Goal: Task Accomplishment & Management: Complete application form

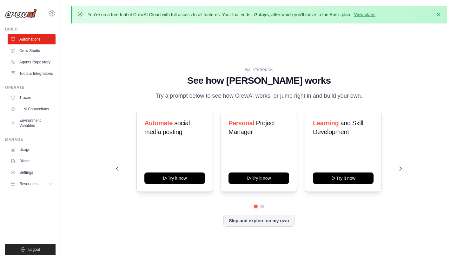
click at [435, 13] on icon "button" at bounding box center [438, 14] width 6 height 6
click at [438, 29] on div "WALKTHROUGH See how [PERSON_NAME] works Try a prompt below to see how [PERSON_N…" at bounding box center [258, 152] width 375 height 247
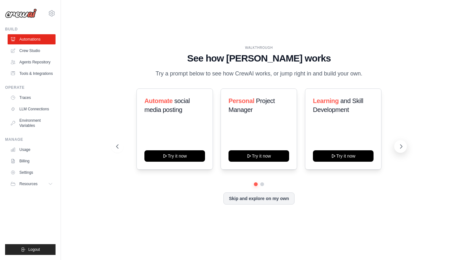
click at [399, 146] on icon at bounding box center [401, 146] width 6 height 6
click at [119, 147] on icon at bounding box center [117, 146] width 6 height 6
click at [269, 156] on button "Try it now" at bounding box center [258, 155] width 61 height 11
click at [399, 144] on icon at bounding box center [401, 146] width 6 height 6
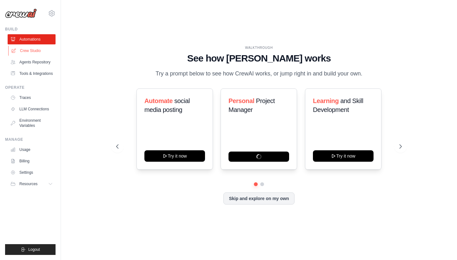
click at [29, 50] on link "Crew Studio" at bounding box center [32, 51] width 48 height 10
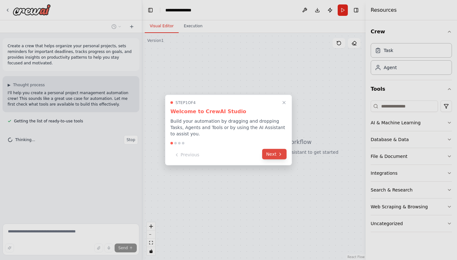
click at [277, 154] on button "Next" at bounding box center [274, 154] width 24 height 10
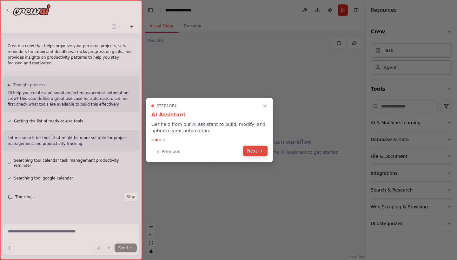
click at [261, 153] on icon at bounding box center [260, 150] width 5 height 5
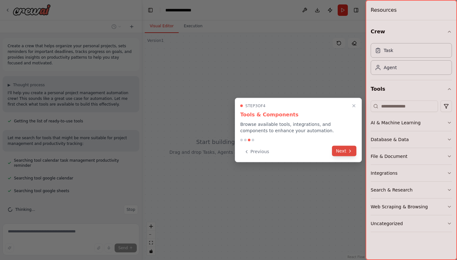
click at [352, 150] on icon at bounding box center [349, 150] width 5 height 5
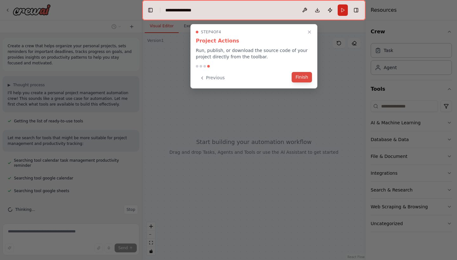
click at [300, 73] on button "Finish" at bounding box center [301, 77] width 20 height 10
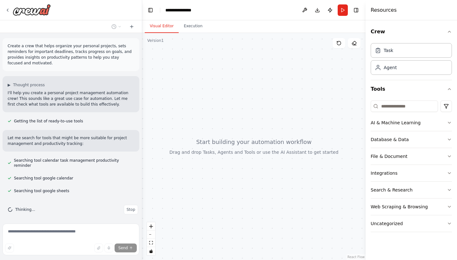
click at [61, 232] on textarea at bounding box center [71, 240] width 137 height 32
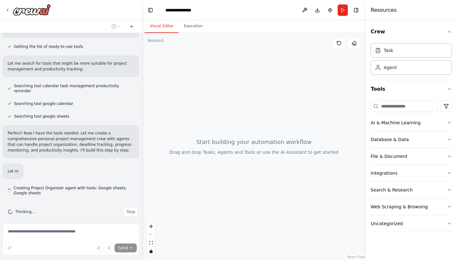
scroll to position [75, 0]
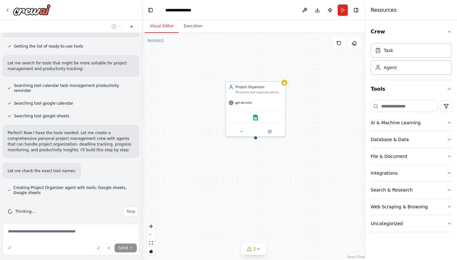
drag, startPoint x: 311, startPoint y: 143, endPoint x: 254, endPoint y: 166, distance: 60.9
click at [254, 166] on div "Project Organizer Structure and organize personal projects by creating comprehe…" at bounding box center [253, 146] width 223 height 227
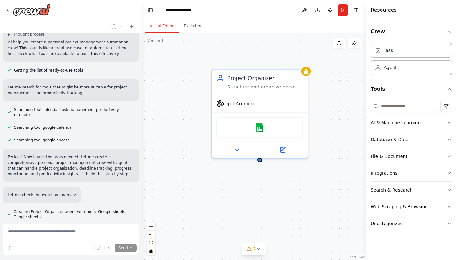
scroll to position [41, 0]
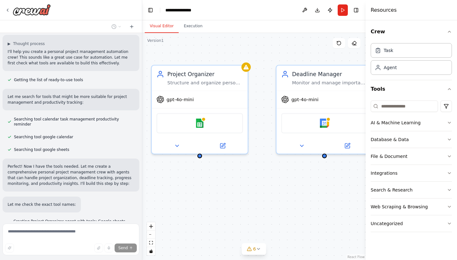
drag, startPoint x: 264, startPoint y: 177, endPoint x: 205, endPoint y: 173, distance: 59.8
click at [205, 173] on div "Project Organizer Structure and organize personal projects by creating comprehe…" at bounding box center [253, 146] width 223 height 227
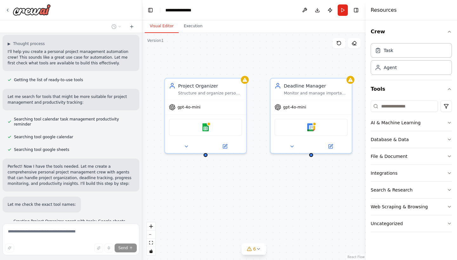
drag, startPoint x: 284, startPoint y: 191, endPoint x: 300, endPoint y: 172, distance: 24.8
click at [300, 172] on div "Project Organizer Structure and organize personal projects by creating comprehe…" at bounding box center [253, 146] width 223 height 227
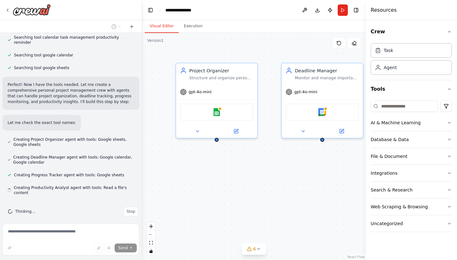
scroll to position [61, 0]
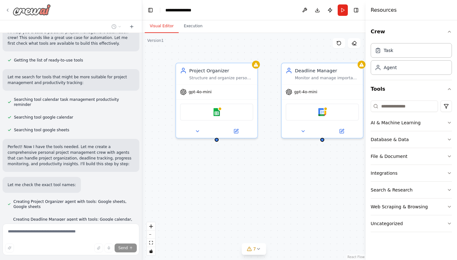
click at [10, 10] on icon at bounding box center [7, 10] width 5 height 5
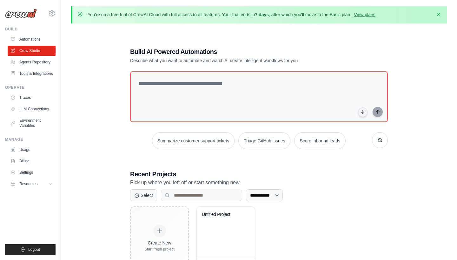
click at [436, 16] on icon "button" at bounding box center [438, 14] width 6 height 6
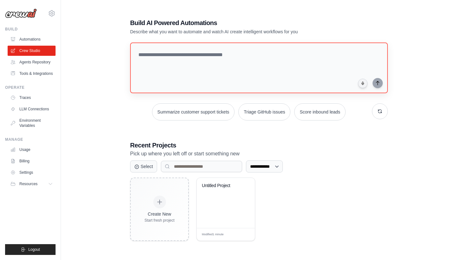
scroll to position [7, 0]
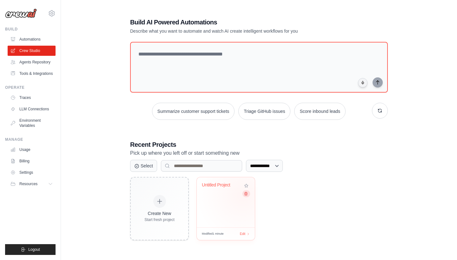
click at [243, 195] on button at bounding box center [246, 193] width 8 height 7
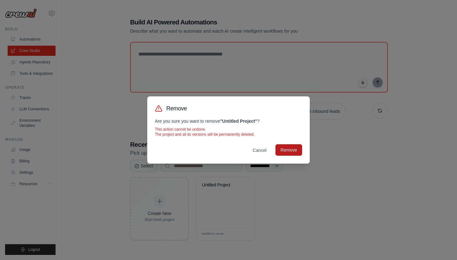
click at [284, 145] on button "Remove" at bounding box center [288, 149] width 27 height 11
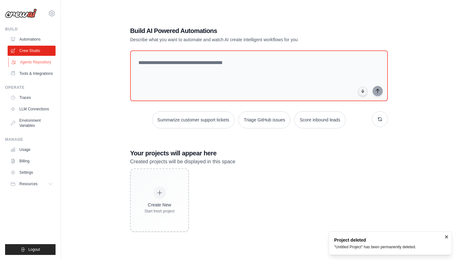
click at [40, 62] on link "Agents Repository" at bounding box center [32, 62] width 48 height 10
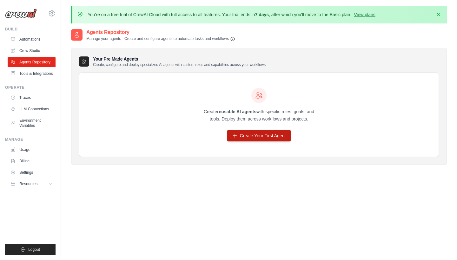
click at [248, 131] on link "Create Your First Agent" at bounding box center [259, 135] width 64 height 11
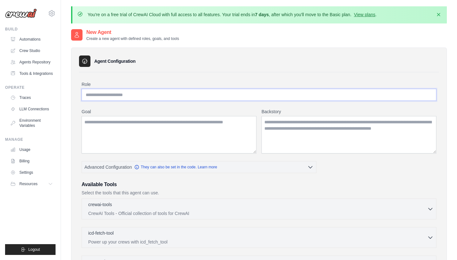
click at [179, 94] on input "Role" at bounding box center [258, 95] width 354 height 12
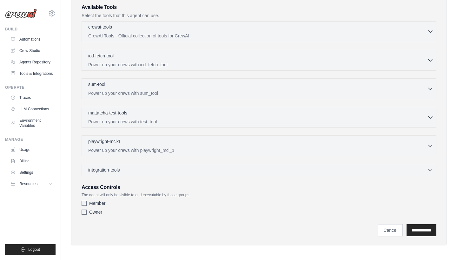
scroll to position [176, 0]
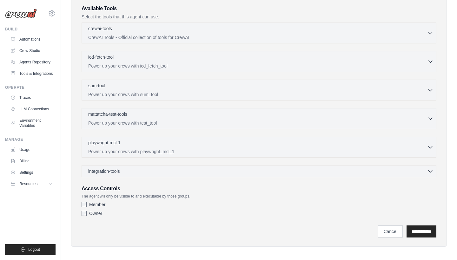
click at [243, 40] on div "crewai-tools 0 selected CrewAI Tools - Official collection of tools for CrewAI …" at bounding box center [258, 33] width 354 height 21
click at [287, 38] on p "CrewAI Tools - Official collection of tools for CrewAI" at bounding box center [257, 37] width 339 height 6
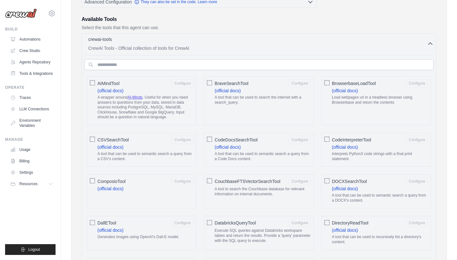
scroll to position [161, 0]
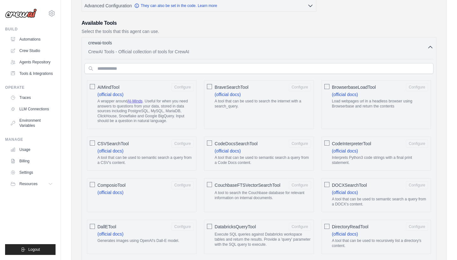
click at [422, 52] on p "CrewAI Tools - Official collection of tools for CrewAI" at bounding box center [257, 52] width 339 height 6
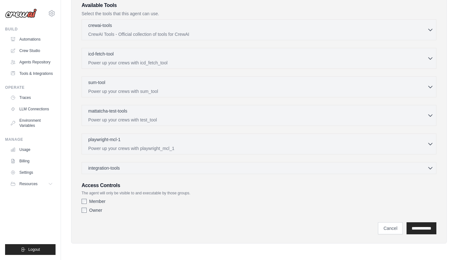
scroll to position [179, 0]
drag, startPoint x: 86, startPoint y: 194, endPoint x: 189, endPoint y: 194, distance: 103.0
click at [189, 194] on p "The agent will only be visible to and executable by those groups." at bounding box center [258, 193] width 354 height 5
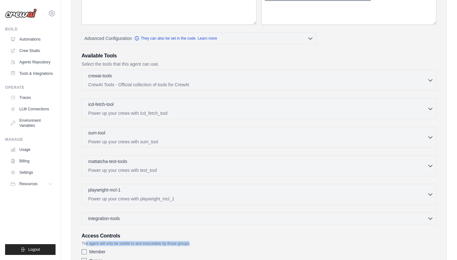
scroll to position [7, 0]
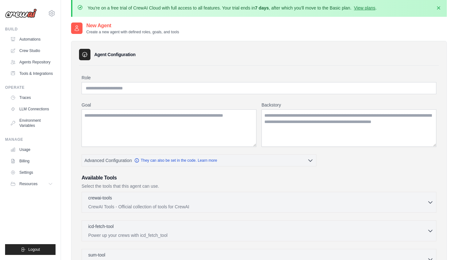
click at [176, 94] on div "Role Goal Backstory Advanced Configuration They can also be set in the code. Le…" at bounding box center [258, 232] width 354 height 314
click at [175, 87] on input "Role" at bounding box center [258, 88] width 354 height 12
type input "**********"
click at [152, 118] on textarea "Goal" at bounding box center [168, 127] width 175 height 37
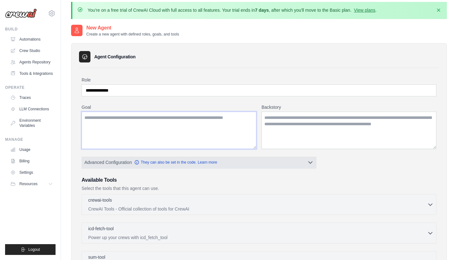
scroll to position [0, 0]
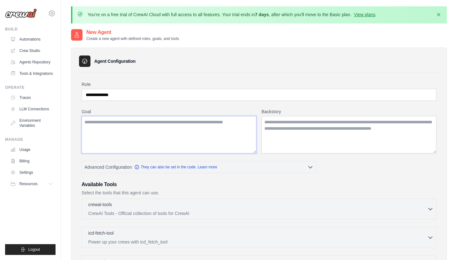
paste textarea "**********"
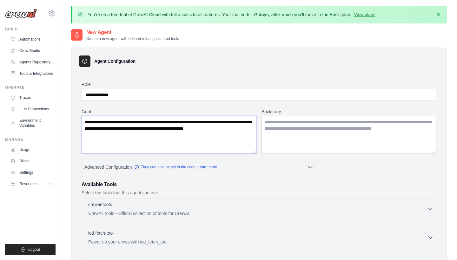
type textarea "**********"
click at [276, 121] on textarea "Backstory" at bounding box center [348, 134] width 175 height 37
paste textarea "**********"
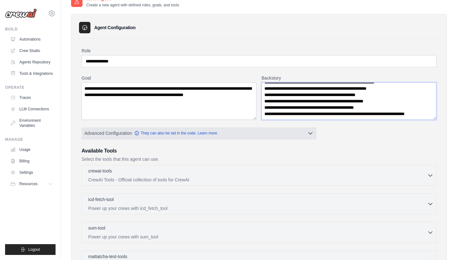
scroll to position [42, 0]
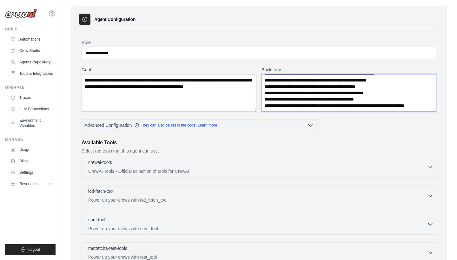
type textarea "**********"
click at [244, 172] on p "CrewAI Tools - Official collection of tools for CrewAI" at bounding box center [257, 171] width 339 height 6
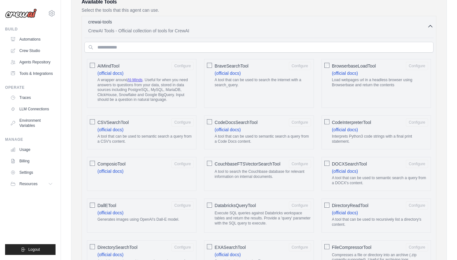
scroll to position [201, 0]
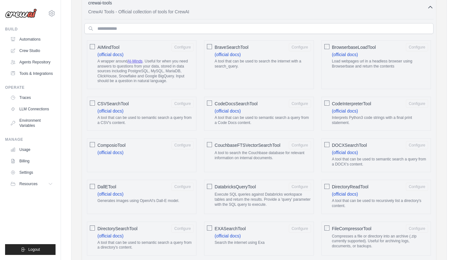
click at [427, 10] on icon "button" at bounding box center [430, 7] width 6 height 6
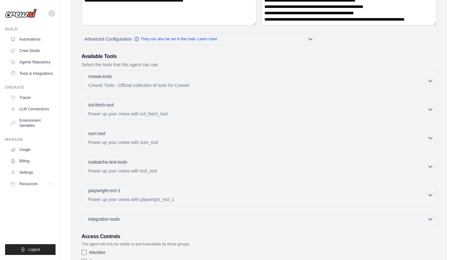
scroll to position [113, 0]
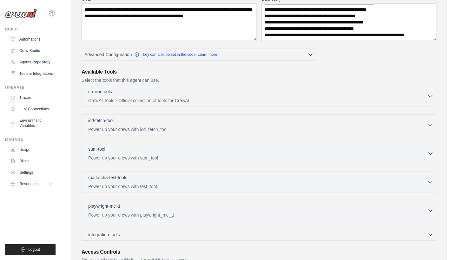
click at [216, 95] on div "crewai-tools 0 selected" at bounding box center [257, 92] width 339 height 8
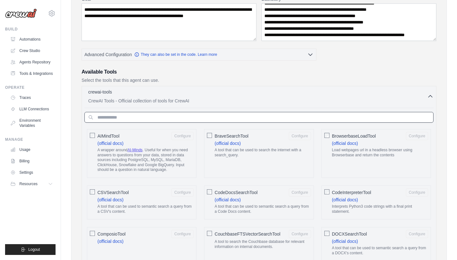
click at [182, 120] on input "text" at bounding box center [258, 117] width 349 height 11
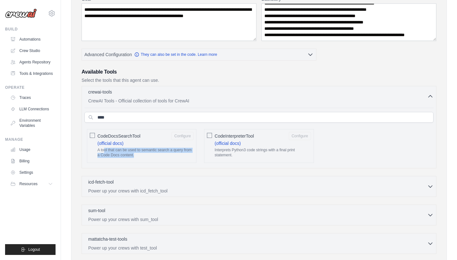
drag, startPoint x: 104, startPoint y: 150, endPoint x: 172, endPoint y: 153, distance: 68.6
click at [172, 153] on p "A tool that can be used to semantic search a query from a Code Docs content." at bounding box center [145, 153] width 96 height 10
click at [348, 154] on div "AIMindTool Configure (official docs) A wrapper around AI-Minds . Useful for whe…" at bounding box center [258, 146] width 349 height 39
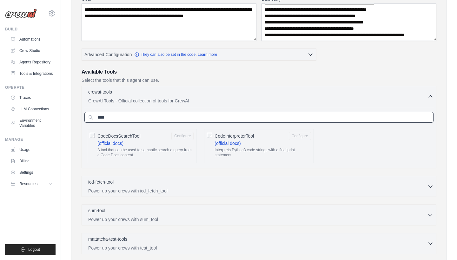
click at [280, 117] on input "****" at bounding box center [258, 117] width 349 height 11
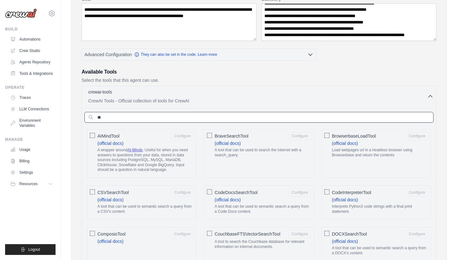
type input "*"
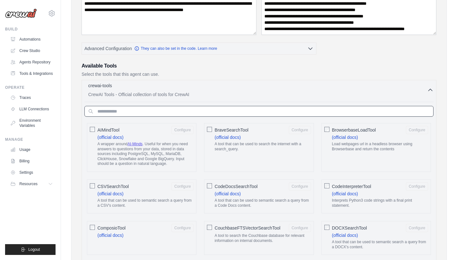
scroll to position [119, 0]
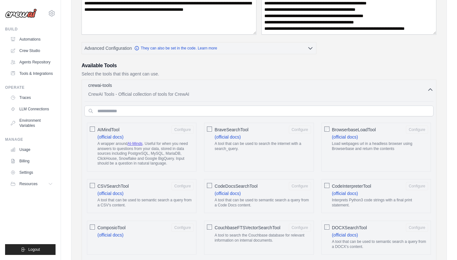
click at [430, 88] on icon "button" at bounding box center [430, 90] width 6 height 6
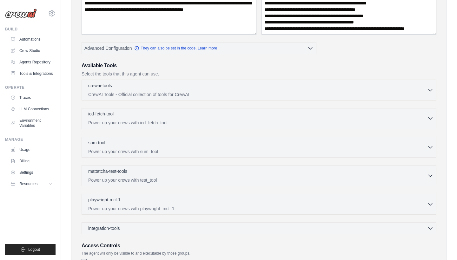
click at [234, 122] on p "Power up your crews with icd_fetch_tool" at bounding box center [257, 123] width 339 height 6
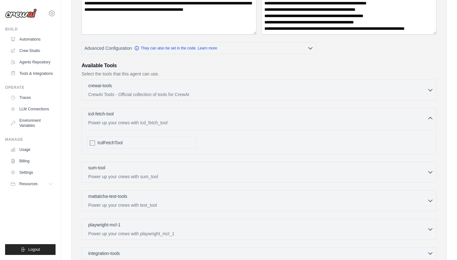
click at [234, 122] on p "Power up your crews with icd_fetch_tool" at bounding box center [257, 123] width 339 height 6
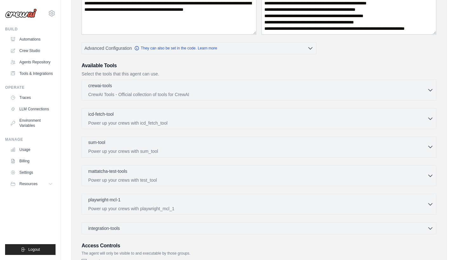
click at [229, 144] on div "sum-tool 0 selected" at bounding box center [257, 143] width 339 height 8
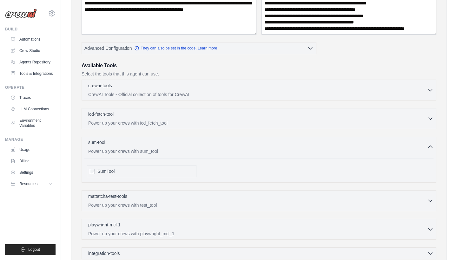
click at [229, 144] on div "sum-tool 0 selected" at bounding box center [257, 143] width 339 height 8
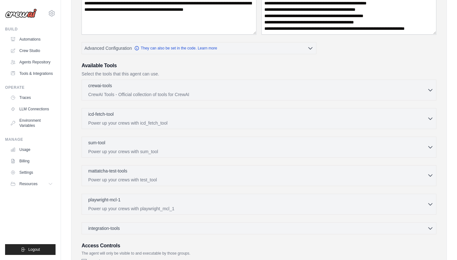
click at [213, 180] on p "Power up your crews with test_tool" at bounding box center [257, 180] width 339 height 6
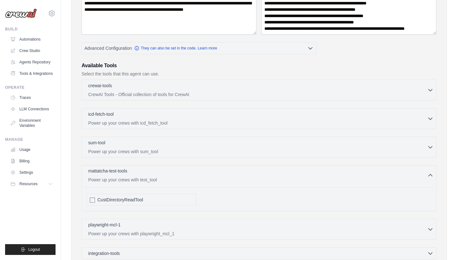
click at [213, 180] on p "Power up your crews with test_tool" at bounding box center [257, 180] width 339 height 6
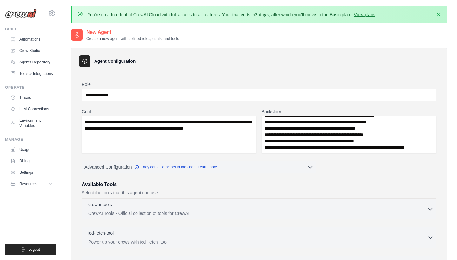
scroll to position [0, 0]
click at [441, 15] on icon "button" at bounding box center [438, 14] width 6 height 6
